Goal: Task Accomplishment & Management: Use online tool/utility

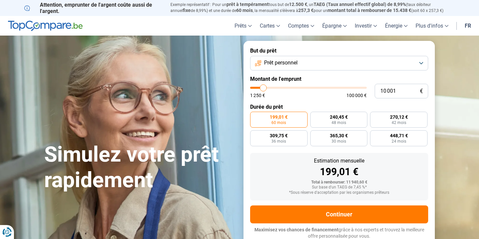
click at [333, 67] on button "Prêt personnel" at bounding box center [339, 63] width 178 height 15
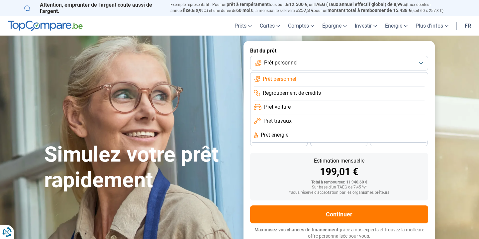
click at [320, 105] on li "Prêt voiture" at bounding box center [339, 107] width 171 height 14
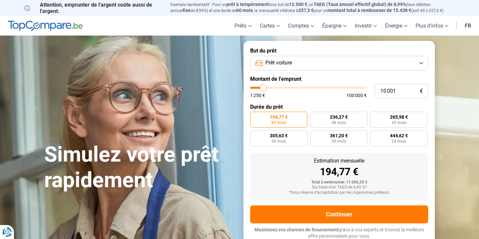
scroll to position [1, 0]
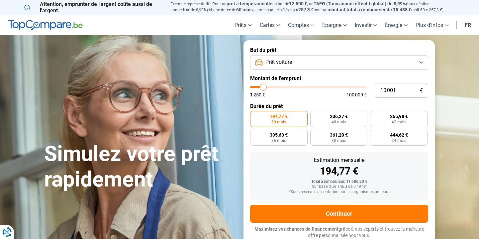
type input "9 500"
type input "9500"
type input "10 750"
type input "10750"
type input "11 250"
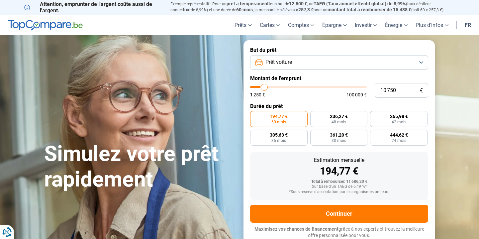
type input "11250"
type input "11 750"
type input "11750"
type input "12 500"
type input "12500"
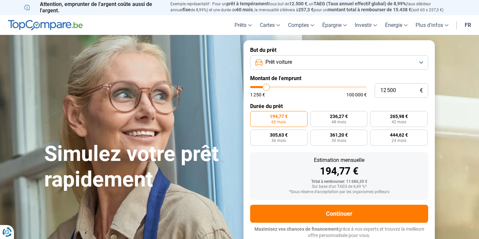
type input "13 500"
type input "13500"
type input "15 000"
type input "15000"
type input "17 500"
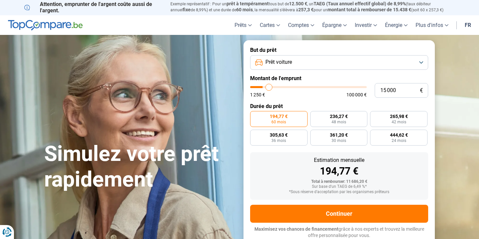
type input "17500"
type input "21 000"
type input "21000"
type input "23 250"
type input "23250"
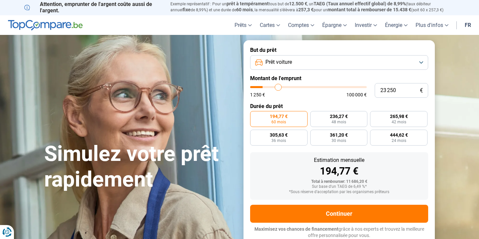
type input "26 000"
type input "26000"
type input "30 500"
type input "30500"
type input "35 250"
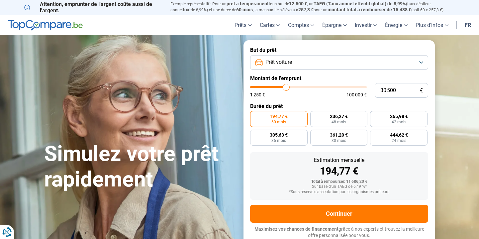
type input "35250"
type input "38 750"
type input "38750"
type input "42 750"
type input "42750"
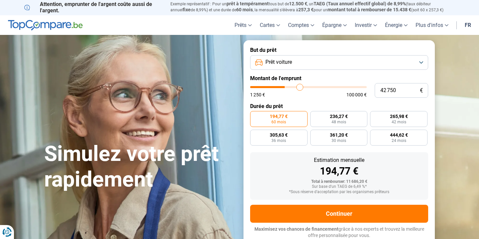
type input "44 250"
type input "44250"
type input "44 500"
type input "44500"
type input "45 500"
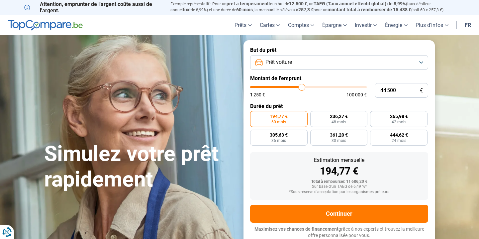
type input "45500"
type input "46 500"
type input "46500"
type input "47 000"
type input "47000"
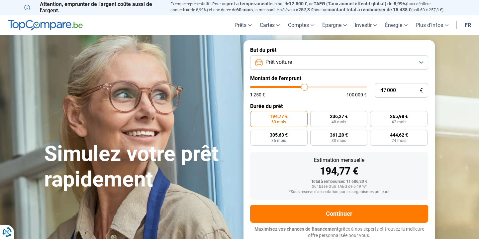
type input "47 500"
type input "47500"
type input "48 000"
type input "48000"
type input "48 500"
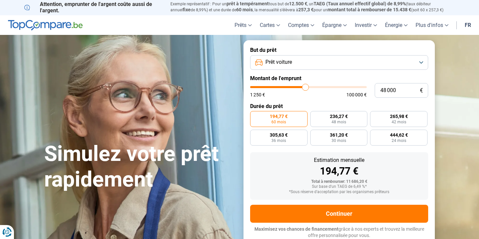
type input "48500"
type input "49 250"
type input "49250"
type input "49 500"
type input "49500"
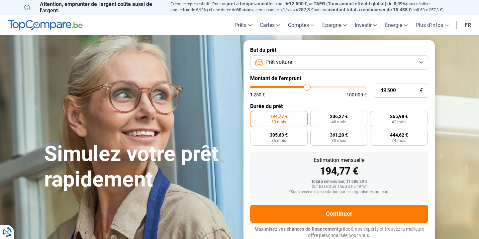
type input "49 750"
type input "49750"
type input "49 500"
type input "49500"
type input "49 000"
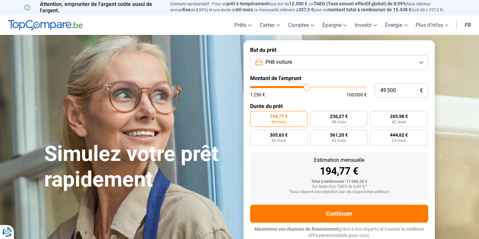
type input "49000"
type input "48 500"
type input "48500"
type input "48 000"
type input "48000"
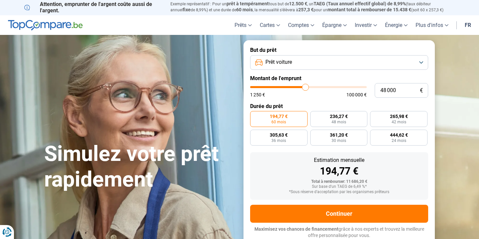
type input "47 500"
type input "47500"
type input "47 250"
type input "47250"
type input "47 000"
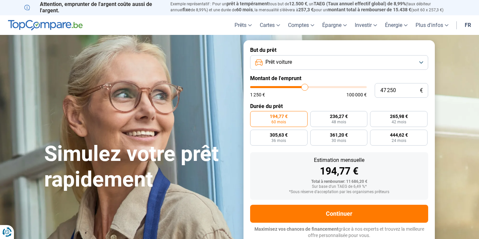
type input "47000"
type input "46 750"
type input "46750"
type input "46 500"
type input "46500"
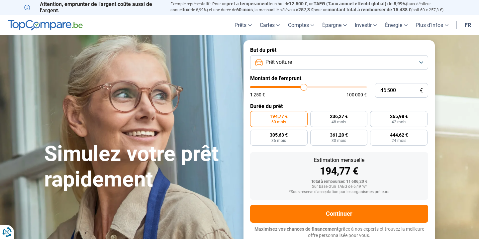
type input "46 250"
type input "46250"
type input "45 750"
type input "45750"
type input "45 500"
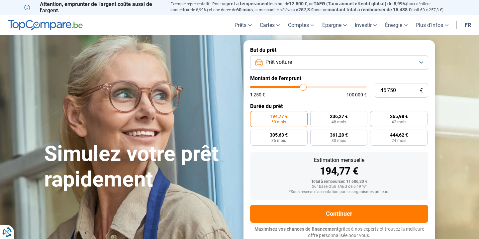
type input "45500"
type input "45 000"
type input "45000"
type input "44 500"
type input "44500"
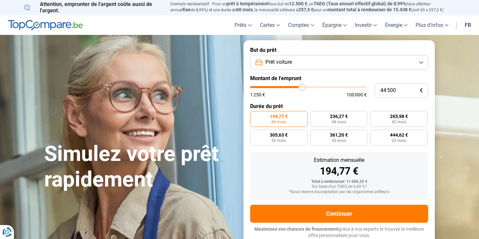
type input "44 000"
type input "44000"
type input "43 750"
type input "43750"
type input "43 500"
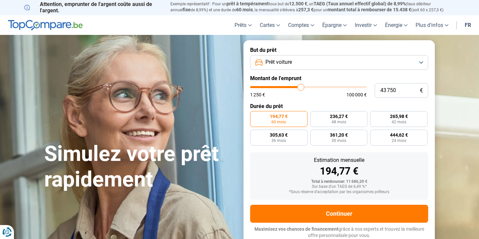
type input "43500"
type input "43 250"
type input "43250"
type input "42 250"
type input "42250"
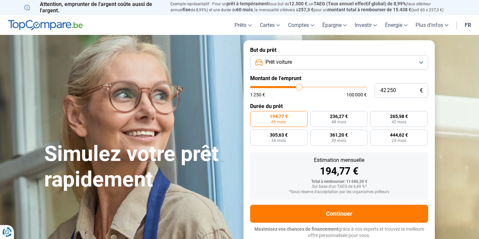
type input "41 500"
type input "41500"
type input "41 250"
type input "41250"
type input "41 000"
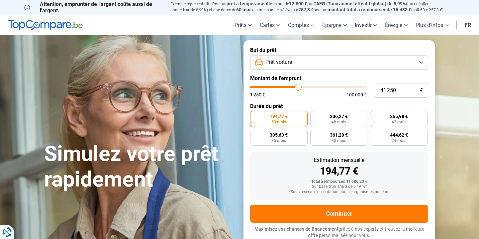
type input "41000"
type input "40 500"
type input "40500"
type input "40 250"
type input "40250"
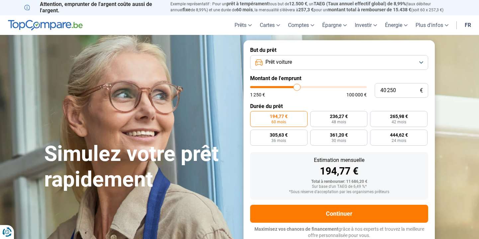
type input "40 000"
type input "40000"
type input "39 250"
type input "39250"
type input "39 000"
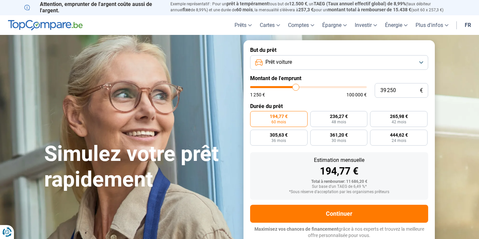
type input "39000"
type input "38 750"
type input "38750"
type input "38 500"
type input "38500"
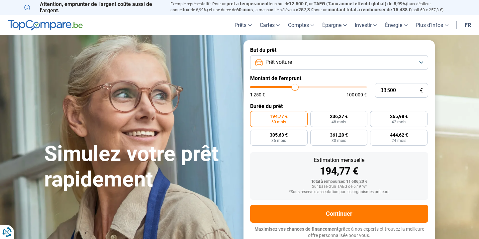
type input "38 250"
type input "38250"
type input "38 000"
type input "38000"
type input "37 750"
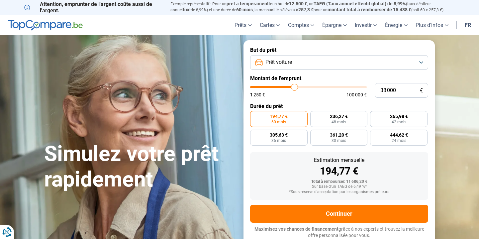
type input "37750"
type input "37 500"
type input "37500"
type input "37 250"
type input "37250"
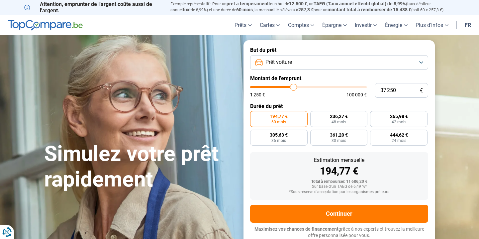
type input "37 000"
type input "37000"
type input "36 750"
type input "36750"
type input "36 500"
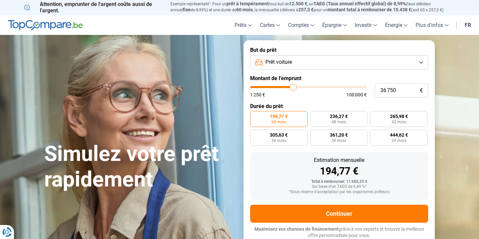
type input "36500"
type input "36 000"
type input "36000"
type input "35 750"
type input "35750"
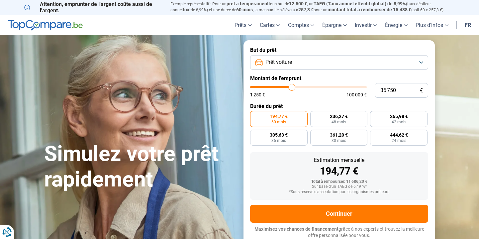
type input "35 500"
type input "35500"
type input "35 250"
type input "35250"
type input "35 000"
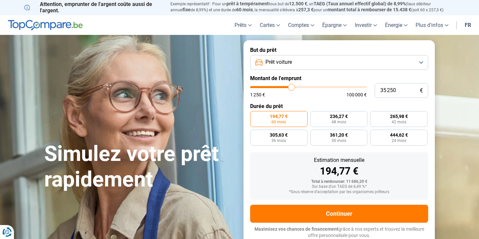
type input "35000"
type input "35 250"
type input "35250"
type input "35 500"
type input "35500"
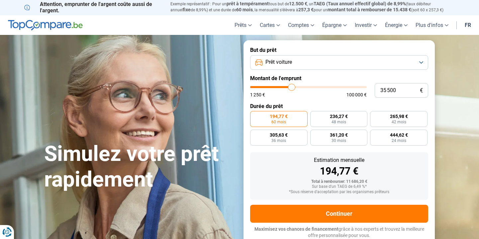
type input "35 750"
type input "35750"
type input "36 000"
type input "36000"
type input "36 250"
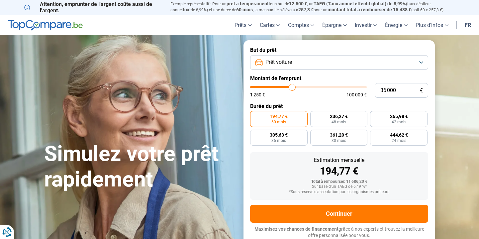
type input "36250"
type input "36 500"
type input "36500"
type input "36 250"
type input "36250"
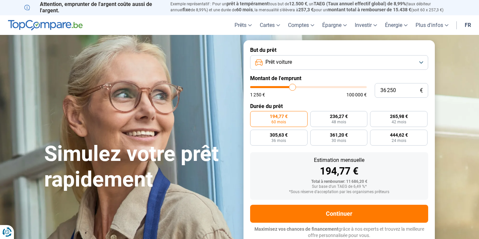
type input "36 000"
type input "36000"
type input "35 750"
drag, startPoint x: 263, startPoint y: 87, endPoint x: 292, endPoint y: 92, distance: 30.0
type input "35750"
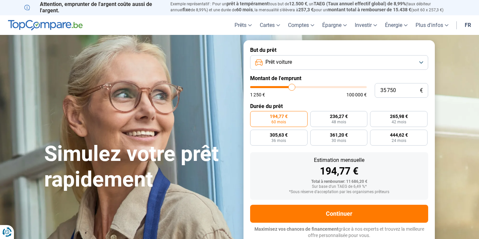
click at [292, 88] on input "range" at bounding box center [308, 87] width 117 height 2
radio input "false"
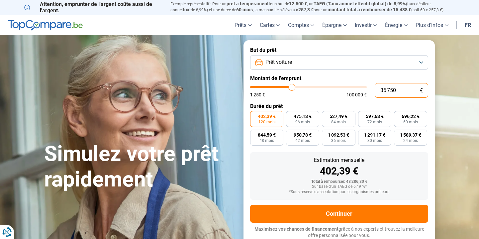
click at [408, 90] on input "35 750" at bounding box center [402, 90] width 54 height 15
type input "3 575"
type input "3500"
type input "357"
type input "1250"
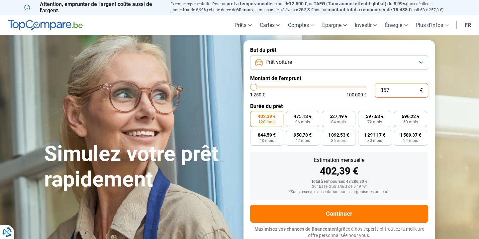
type input "35"
type input "1250"
type input "1 250"
type input "1250"
radio input "true"
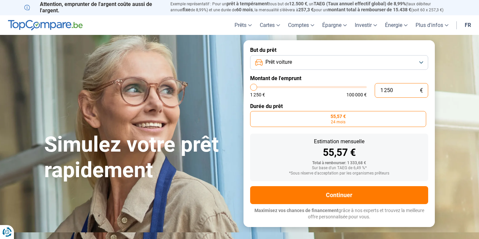
type input "12 505"
type input "12500"
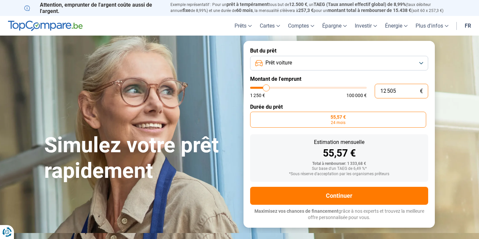
type input "125 059"
type input "100000"
type input "100 000"
type input "100000"
radio input "false"
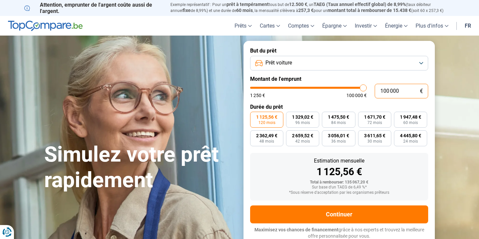
type input "10 000"
type input "10000"
type input "1 000"
type input "1250"
type input "100"
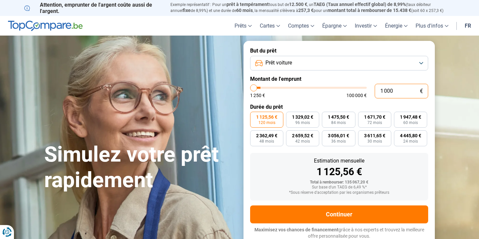
type input "1250"
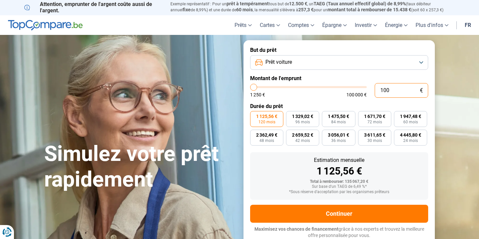
type input "10"
type input "1250"
type input "1"
type input "1250"
type input "0"
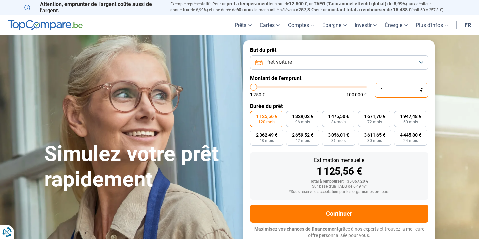
type input "1250"
type input "3"
type input "1250"
type input "35"
type input "1250"
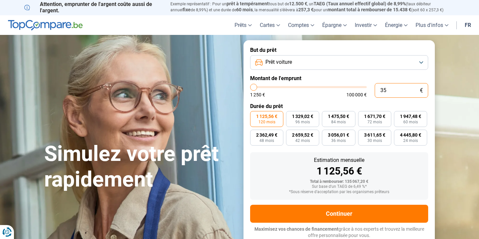
type input "359"
type input "1250"
type input "3 595"
type input "3500"
type input "35 950"
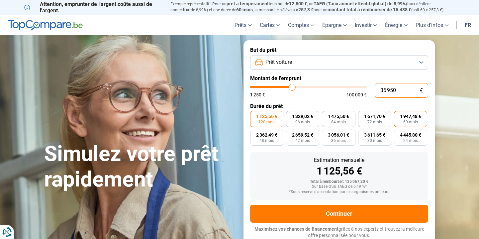
type input "36000"
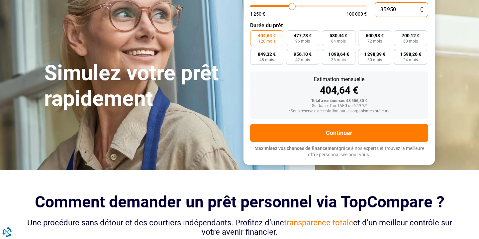
scroll to position [0, 0]
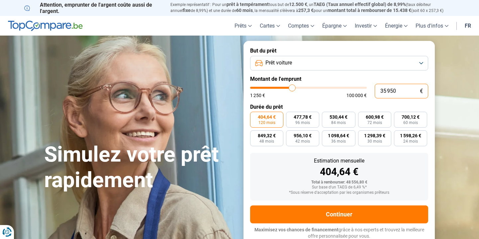
type input "35 950"
click at [365, 63] on button "Prêt voiture" at bounding box center [339, 63] width 178 height 15
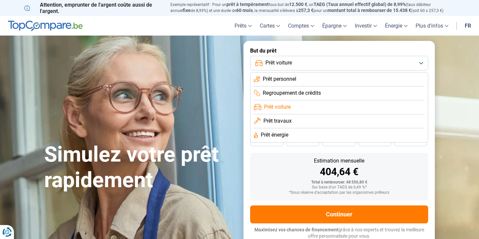
click at [356, 78] on li "Prêt personnel" at bounding box center [339, 79] width 171 height 14
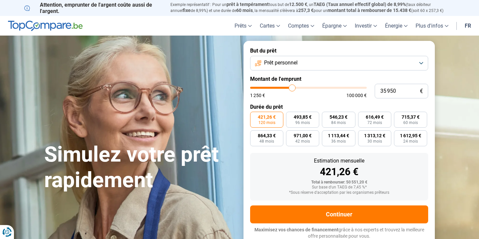
scroll to position [1, 0]
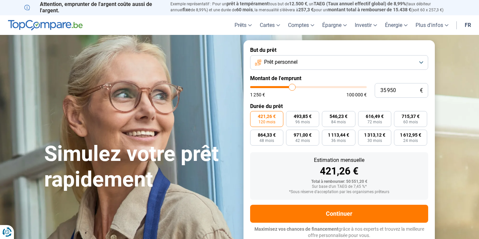
click at [350, 64] on button "Prêt personnel" at bounding box center [339, 62] width 178 height 15
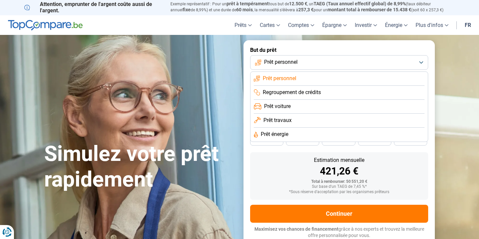
click at [323, 121] on li "Prêt travaux" at bounding box center [339, 121] width 171 height 14
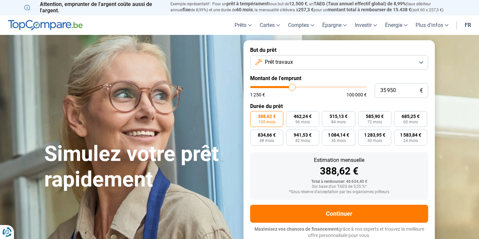
click at [377, 66] on button "Prêt travaux" at bounding box center [339, 62] width 178 height 15
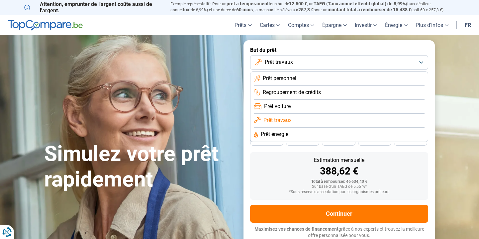
click at [326, 92] on li "Regroupement de crédits" at bounding box center [339, 93] width 171 height 14
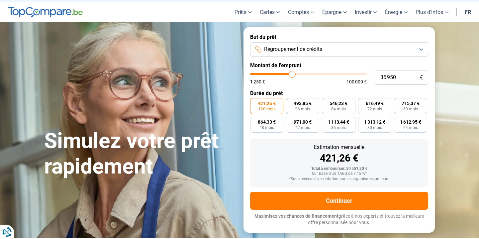
scroll to position [0, 0]
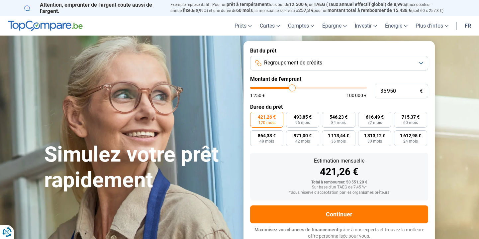
click at [394, 63] on button "Regroupement de crédits" at bounding box center [339, 63] width 178 height 15
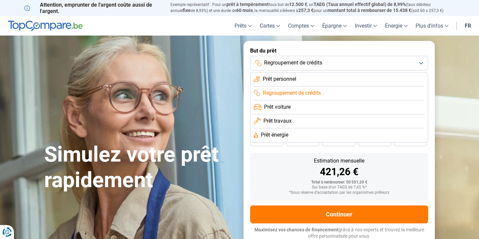
click at [332, 106] on li "Prêt voiture" at bounding box center [339, 107] width 171 height 14
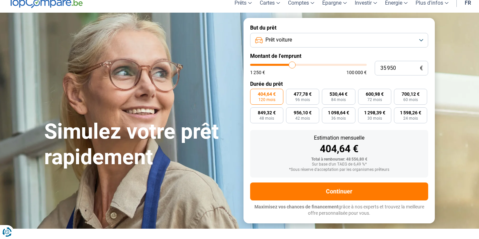
scroll to position [26, 0]
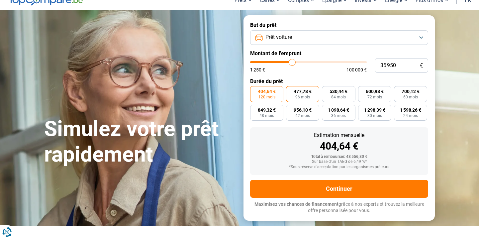
click at [313, 95] on label "477,78 € 96 mois" at bounding box center [302, 94] width 33 height 16
click at [291, 90] on input "477,78 € 96 mois" at bounding box center [288, 88] width 4 height 4
radio input "true"
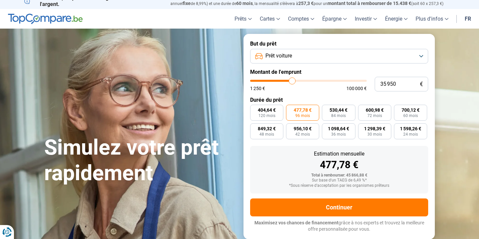
scroll to position [1, 0]
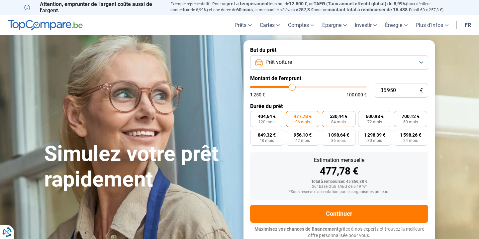
click at [343, 115] on span "530,44 €" at bounding box center [339, 116] width 18 height 5
click at [327, 115] on input "530,44 € 84 mois" at bounding box center [324, 113] width 4 height 4
radio input "true"
click at [375, 116] on span "600,98 €" at bounding box center [375, 116] width 18 height 5
click at [363, 115] on input "600,98 € 72 mois" at bounding box center [360, 113] width 4 height 4
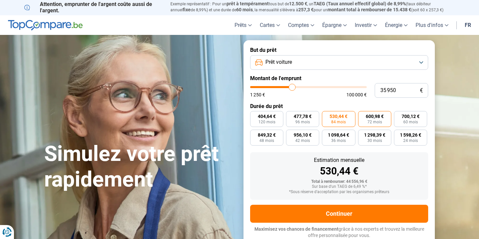
radio input "true"
click at [414, 122] on span "60 mois" at bounding box center [411, 122] width 15 height 4
click at [399, 115] on input "700,12 € 60 mois" at bounding box center [396, 113] width 4 height 4
radio input "true"
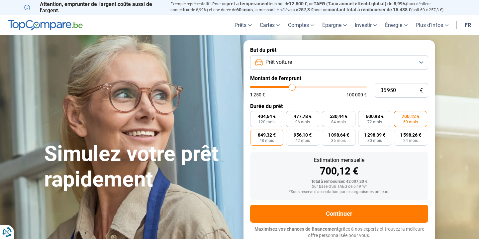
click at [280, 142] on label "849,32 € 48 mois" at bounding box center [266, 138] width 33 height 16
click at [255, 134] on input "849,32 € 48 mois" at bounding box center [252, 132] width 4 height 4
radio input "true"
click at [305, 137] on span "956,10 €" at bounding box center [303, 135] width 18 height 5
click at [291, 134] on input "956,10 € 42 mois" at bounding box center [288, 132] width 4 height 4
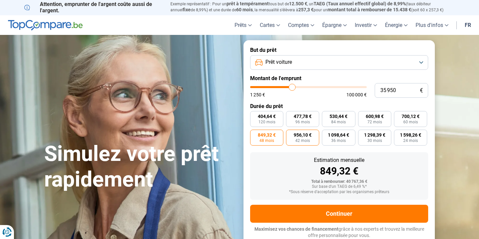
radio input "true"
click at [340, 139] on span "36 mois" at bounding box center [338, 141] width 15 height 4
click at [327, 134] on input "1 098,64 € 36 mois" at bounding box center [324, 132] width 4 height 4
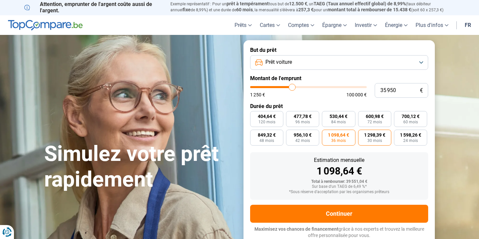
click at [370, 141] on span "30 mois" at bounding box center [375, 141] width 15 height 4
click at [363, 134] on input "1 298,39 € 30 mois" at bounding box center [360, 132] width 4 height 4
click at [418, 140] on label "1 598,26 € 24 mois" at bounding box center [410, 138] width 33 height 16
click at [399, 134] on input "1 598,26 € 24 mois" at bounding box center [396, 132] width 4 height 4
